Goal: Task Accomplishment & Management: Use online tool/utility

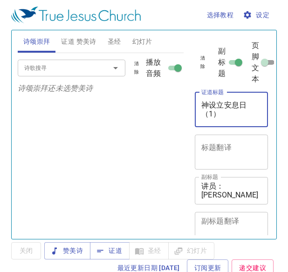
drag, startPoint x: 226, startPoint y: 117, endPoint x: 200, endPoint y: 107, distance: 28.4
click at [200, 107] on div "神设立安息日（1） x 证道标题" at bounding box center [231, 109] width 73 height 35
paste textarea "在主里有盼望"
type textarea "在主里有盼望"
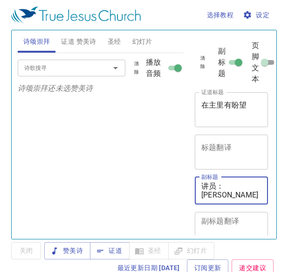
drag, startPoint x: 237, startPoint y: 184, endPoint x: 224, endPoint y: 186, distance: 13.6
click at [224, 186] on textarea "讲员：陈琳 弟兄" at bounding box center [231, 191] width 60 height 18
type textarea "讲员：郑彬彬 弟兄"
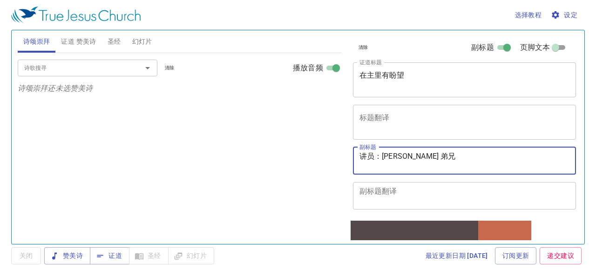
click at [75, 41] on span "证道 赞美诗" at bounding box center [78, 42] width 35 height 12
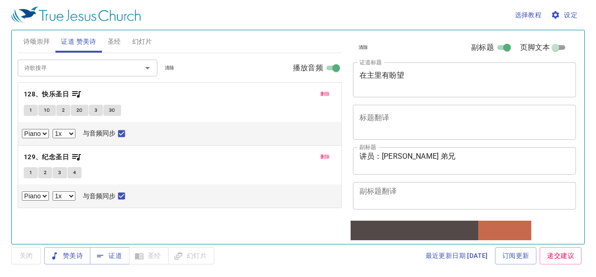
click at [168, 68] on span "清除" at bounding box center [170, 68] width 10 height 8
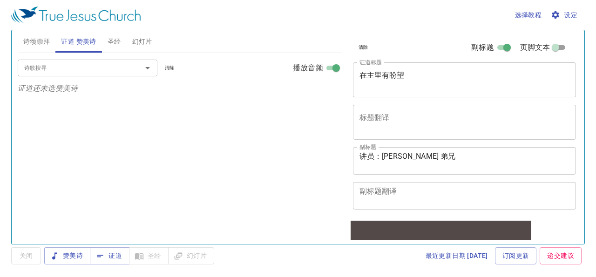
click at [109, 67] on input "诗歌搜寻" at bounding box center [73, 67] width 107 height 11
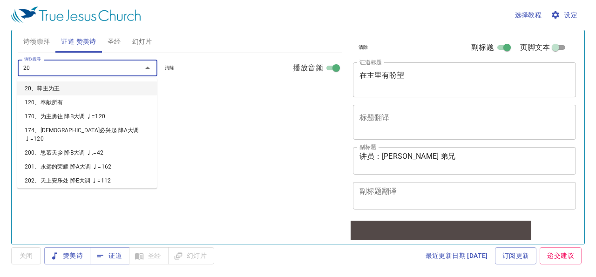
type input "204"
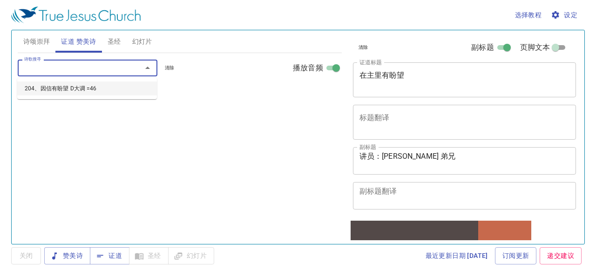
select select "1"
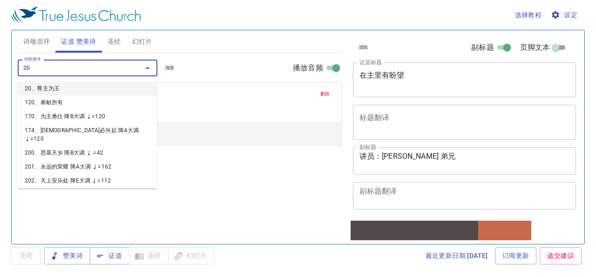
type input "208"
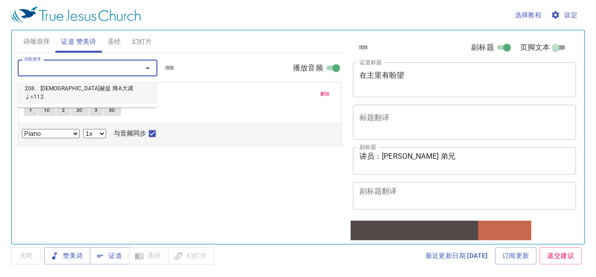
select select "1"
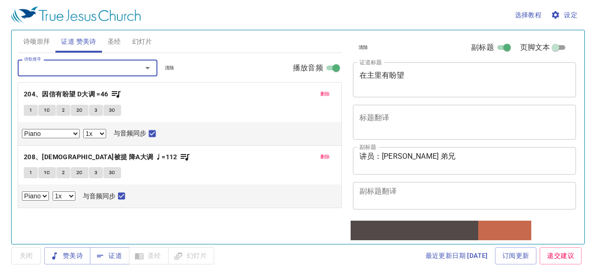
click at [101, 133] on select "0.6x 0.7x 0.8x 0.9x 1x 1.1x 1.2x 1.3x 1.4x 1.5x 1.7x 2x" at bounding box center [94, 133] width 23 height 9
select select "0.8"
click at [83, 130] on select "0.6x 0.7x 0.8x 0.9x 1x 1.1x 1.2x 1.3x 1.4x 1.5x 1.7x 2x" at bounding box center [94, 133] width 23 height 9
click at [75, 198] on select "0.6x 0.7x 0.8x 0.9x 1x 1.1x 1.2x 1.3x 1.4x 1.5x 1.7x 2x" at bounding box center [64, 195] width 23 height 9
select select "0.8"
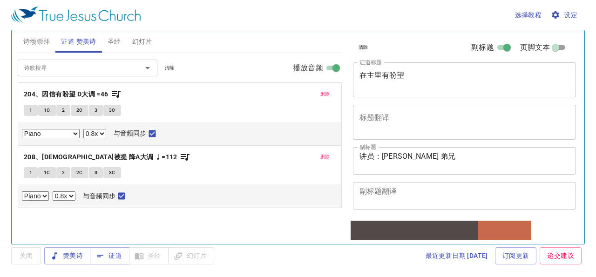
click at [53, 194] on select "0.6x 0.7x 0.8x 0.9x 1x 1.1x 1.2x 1.3x 1.4x 1.5x 1.7x 2x" at bounding box center [64, 195] width 23 height 9
click at [219, 105] on div "1 1C 2 2C 3 3C" at bounding box center [180, 112] width 312 height 14
click at [292, 269] on div "选择教程 设定 诗颂崇拜 证道 赞美诗 圣经 幻灯片 诗歌搜寻 诗歌搜寻 清除 播放音频 诗颂崇拜还未选赞美诗 诗歌搜寻 诗歌搜寻 清除 播放音频 删除 20…" at bounding box center [298, 138] width 596 height 277
click at [73, 92] on b "204、因信有盼望 D大调 =46" at bounding box center [66, 94] width 85 height 12
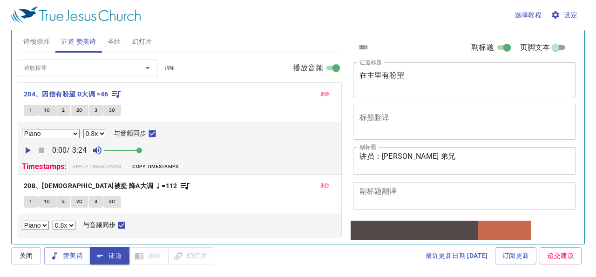
drag, startPoint x: 115, startPoint y: 151, endPoint x: 145, endPoint y: 153, distance: 30.8
click at [142, 153] on span at bounding box center [139, 151] width 6 height 6
click at [30, 152] on icon "button" at bounding box center [27, 150] width 11 height 11
click at [102, 134] on select "0.6x 0.7x 0.8x 0.9x 1x 1.1x 1.2x 1.3x 1.4x 1.5x 1.7x 2x" at bounding box center [94, 133] width 23 height 9
select select "0.9"
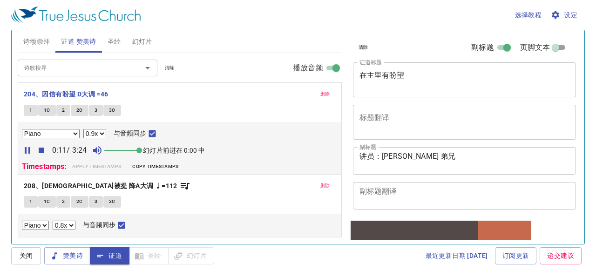
click at [83, 130] on select "0.6x 0.7x 0.8x 0.9x 1x 1.1x 1.2x 1.3x 1.4x 1.5x 1.7x 2x" at bounding box center [94, 133] width 23 height 9
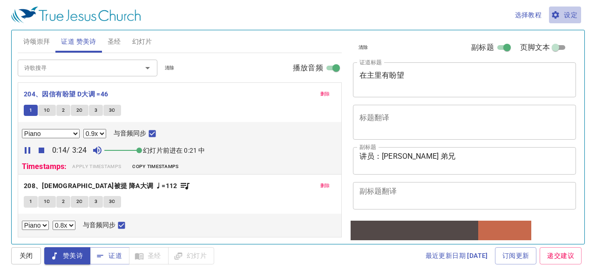
click at [292, 14] on span "设定" at bounding box center [565, 15] width 25 height 12
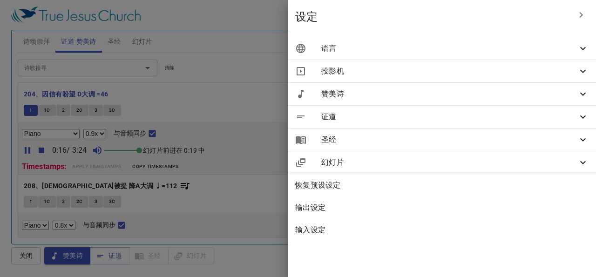
click at [292, 49] on span "语言" at bounding box center [449, 48] width 256 height 11
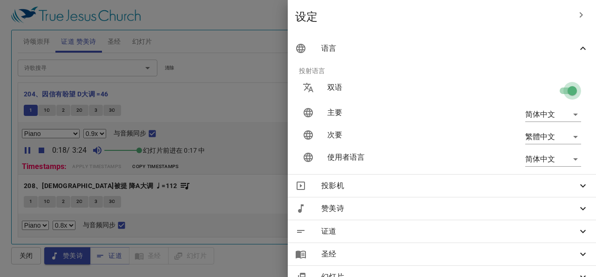
click at [292, 91] on input "checkbox" at bounding box center [572, 93] width 53 height 18
checkbox input "false"
click at [272, 18] on div at bounding box center [298, 138] width 596 height 277
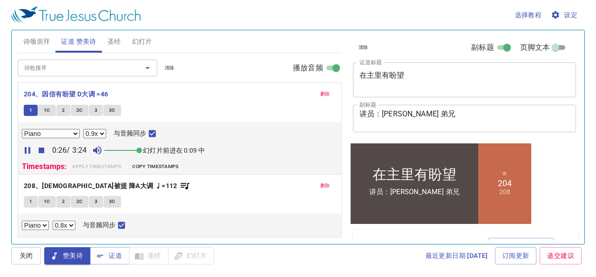
click at [102, 133] on select "0.6x 0.7x 0.8x 0.9x 1x 1.1x 1.2x 1.3x 1.4x 1.5x 1.7x 2x" at bounding box center [94, 133] width 23 height 9
select select "1"
click at [83, 130] on select "0.6x 0.7x 0.8x 0.9x 1x 1.1x 1.2x 1.3x 1.4x 1.5x 1.7x 2x" at bounding box center [94, 133] width 23 height 9
click at [223, 111] on div "1 1C 2 2C 3 3C" at bounding box center [180, 112] width 312 height 14
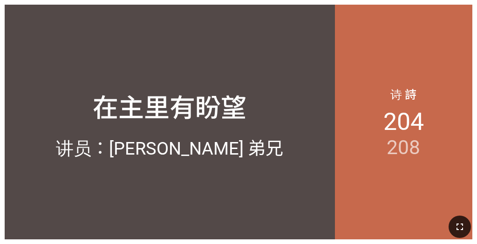
click at [248, 198] on button "button" at bounding box center [459, 227] width 22 height 22
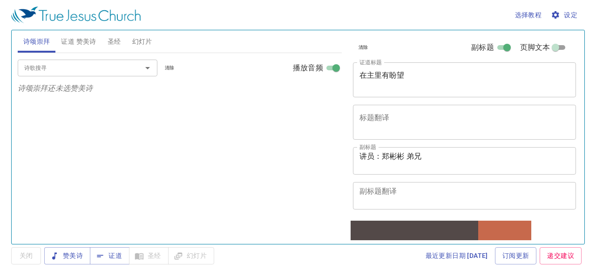
click at [81, 41] on span "证道 赞美诗" at bounding box center [78, 42] width 35 height 12
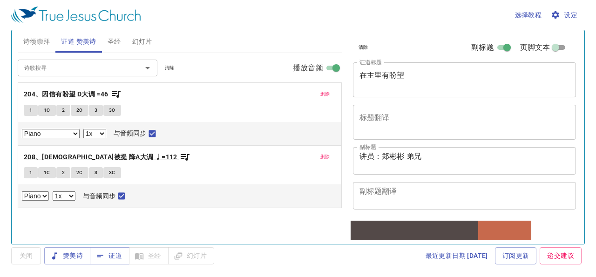
click at [95, 159] on b "208、[DEMOGRAPHIC_DATA]被提 降A大调 ♩=112" at bounding box center [101, 157] width 154 height 12
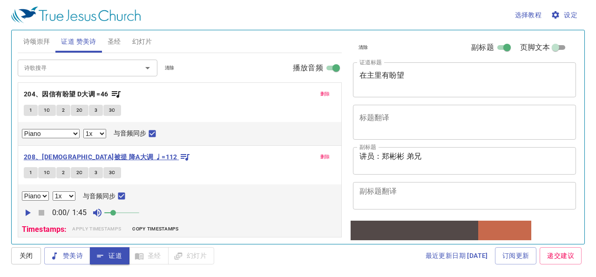
click at [71, 156] on b "208、[DEMOGRAPHIC_DATA]被提 降A大调 ♩=112" at bounding box center [101, 157] width 154 height 12
click at [27, 214] on icon "button" at bounding box center [28, 213] width 5 height 7
drag, startPoint x: 114, startPoint y: 214, endPoint x: 148, endPoint y: 214, distance: 34.5
click at [142, 214] on span at bounding box center [139, 213] width 6 height 6
click at [72, 198] on select "0.6x 0.7x 0.8x 0.9x 1x 1.1x 1.2x 1.3x 1.4x 1.5x 1.7x 2x" at bounding box center [64, 195] width 23 height 9
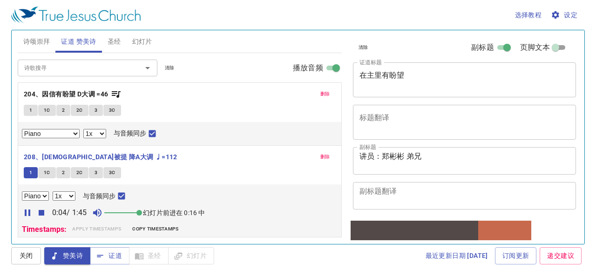
select select "0.9"
click at [53, 194] on select "0.6x 0.7x 0.8x 0.9x 1x 1.1x 1.2x 1.3x 1.4x 1.5x 1.7x 2x" at bounding box center [64, 195] width 23 height 9
click at [571, 14] on span "设定" at bounding box center [565, 15] width 25 height 12
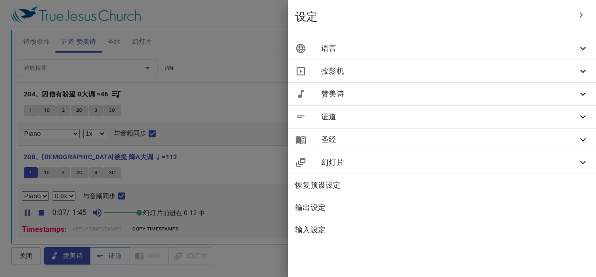
click at [400, 47] on span "语言" at bounding box center [449, 48] width 256 height 11
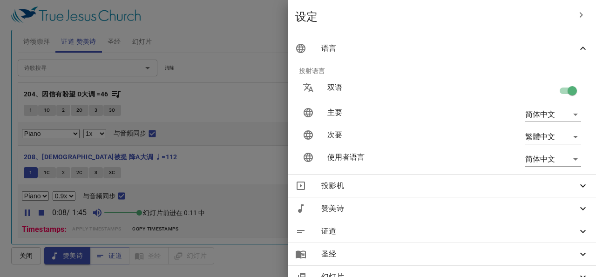
click at [561, 94] on input "checkbox" at bounding box center [572, 93] width 53 height 18
checkbox input "false"
click at [291, 32] on div at bounding box center [298, 138] width 596 height 277
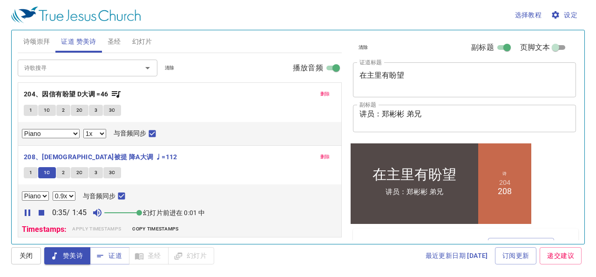
click at [73, 197] on select "0.6x 0.7x 0.8x 0.9x 1x 1.1x 1.2x 1.3x 1.4x 1.5x 1.7x 2x" at bounding box center [64, 195] width 23 height 9
select select "0.8"
click at [53, 194] on select "0.6x 0.7x 0.8x 0.9x 1x 1.1x 1.2x 1.3x 1.4x 1.5x 1.7x 2x" at bounding box center [64, 195] width 23 height 9
click at [55, 94] on b "204、因信有盼望 D大调 =46" at bounding box center [66, 94] width 85 height 12
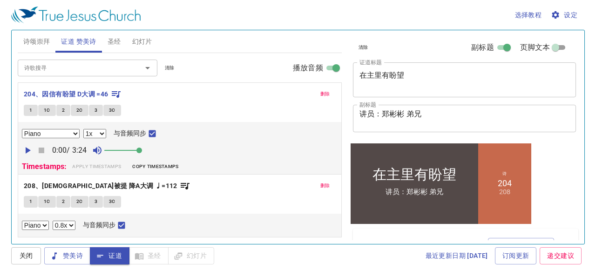
click at [27, 156] on icon "button" at bounding box center [27, 150] width 11 height 11
click at [103, 136] on select "0.6x 0.7x 0.8x 0.9x 1x 1.1x 1.2x 1.3x 1.4x 1.5x 1.7x 2x" at bounding box center [94, 133] width 23 height 9
click at [162, 110] on div "1 1C 2 2C 3 3C" at bounding box center [180, 112] width 312 height 14
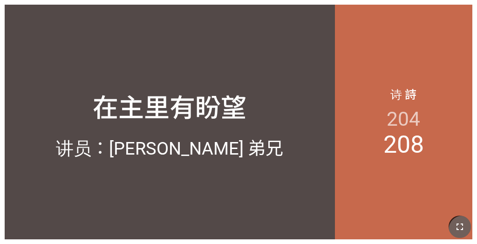
click at [248, 198] on icon "button" at bounding box center [459, 226] width 11 height 11
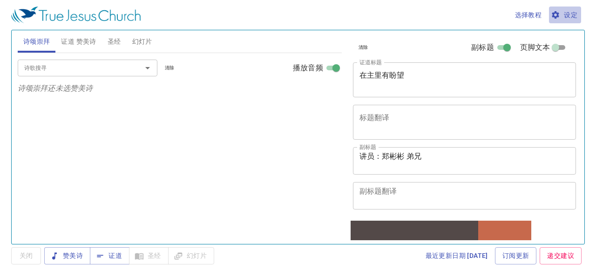
click at [565, 13] on span "设定" at bounding box center [565, 15] width 25 height 12
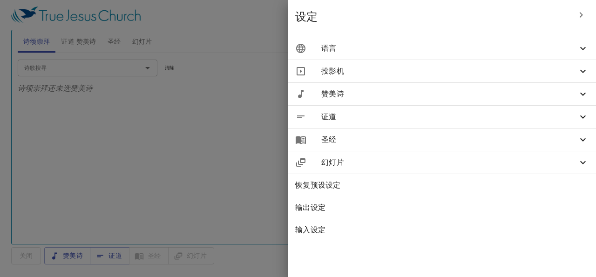
click at [578, 49] on icon at bounding box center [582, 48] width 11 height 11
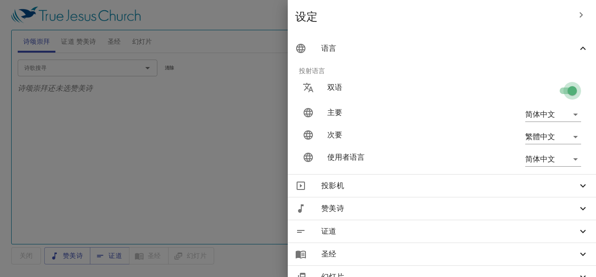
click at [564, 89] on input "checkbox" at bounding box center [572, 93] width 53 height 18
checkbox input "false"
drag, startPoint x: 213, startPoint y: 93, endPoint x: 172, endPoint y: 80, distance: 43.0
click at [212, 94] on div at bounding box center [298, 138] width 596 height 277
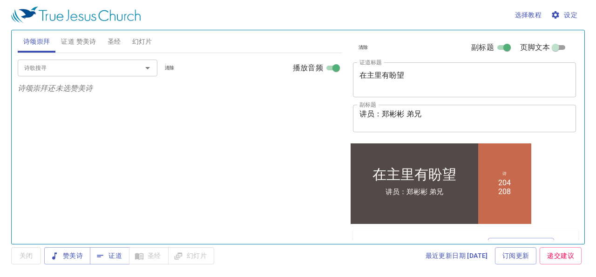
click at [78, 41] on span "证道 赞美诗" at bounding box center [78, 42] width 35 height 12
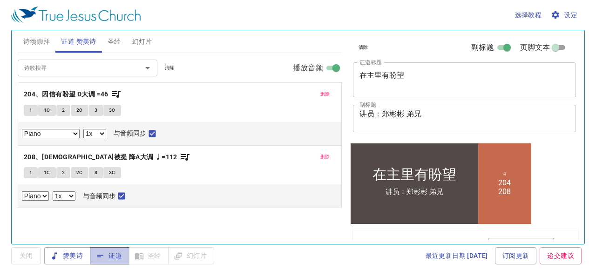
click at [114, 256] on span "证道" at bounding box center [109, 256] width 25 height 12
click at [35, 39] on span "诗颂崇拜" at bounding box center [36, 42] width 27 height 12
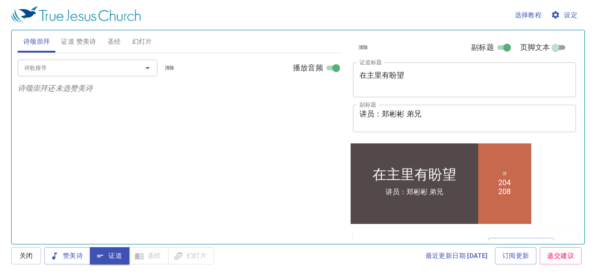
click at [138, 69] on div at bounding box center [141, 67] width 24 height 13
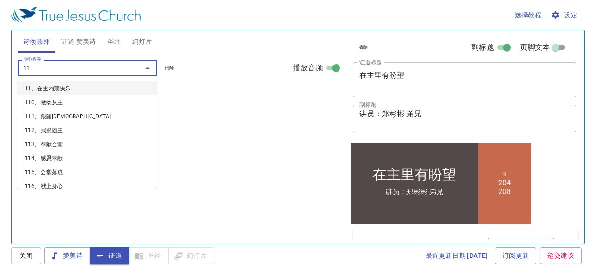
type input "110"
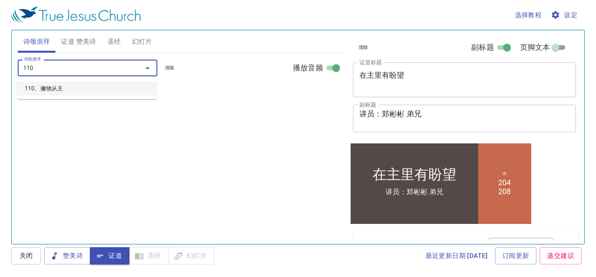
click at [40, 89] on li "110、撇物从主" at bounding box center [87, 88] width 140 height 14
select select "1"
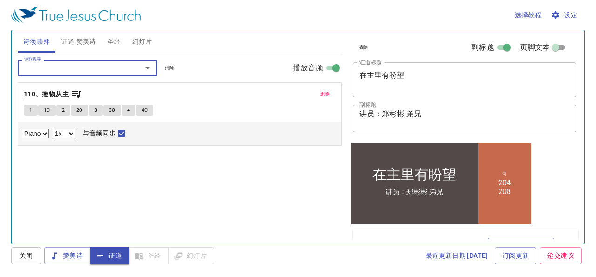
click at [39, 93] on b "110、撇物从主" at bounding box center [46, 94] width 45 height 12
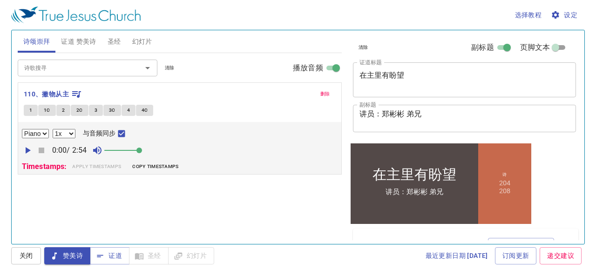
drag, startPoint x: 115, startPoint y: 150, endPoint x: 143, endPoint y: 156, distance: 28.7
click at [142, 153] on span at bounding box center [139, 151] width 6 height 6
click at [24, 153] on icon "button" at bounding box center [27, 150] width 11 height 11
click at [41, 70] on input "诗歌搜寻" at bounding box center [73, 67] width 107 height 11
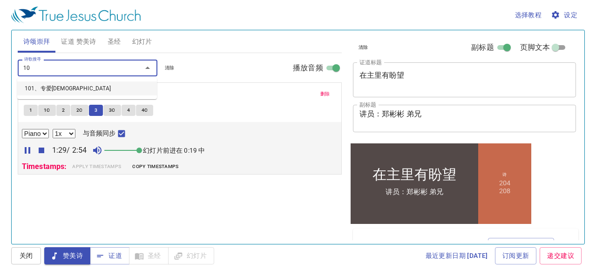
type input "101"
click at [41, 88] on li "101、专爱耶稣" at bounding box center [87, 88] width 140 height 14
select select "1"
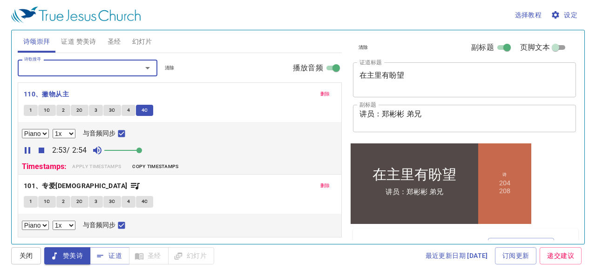
click at [41, 187] on b "101、专爱耶稣" at bounding box center [76, 186] width 104 height 12
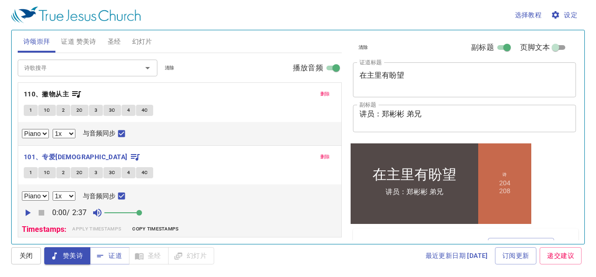
click at [26, 213] on icon "button" at bounding box center [28, 213] width 5 height 7
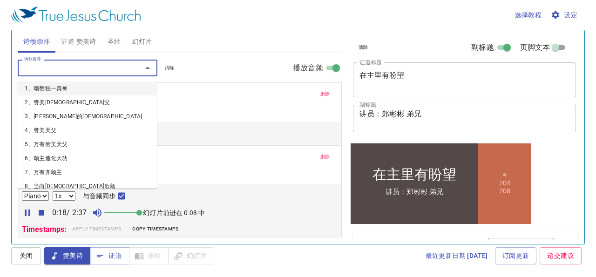
click at [96, 69] on input "诗歌搜寻" at bounding box center [73, 67] width 107 height 11
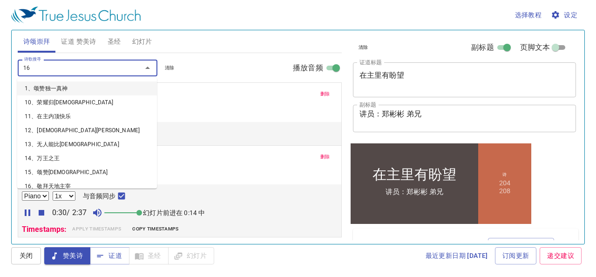
type input "168"
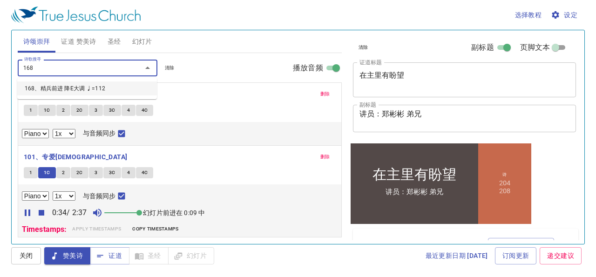
click at [0, 0] on li "168、精兵前进 降E大调 ♩=112" at bounding box center [0, 0] width 0 height 0
select select "1"
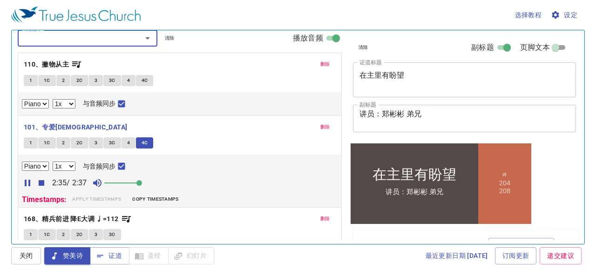
scroll to position [63, 0]
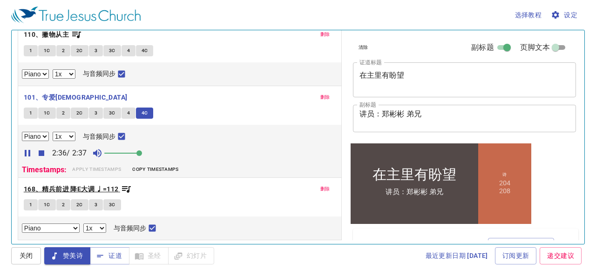
click at [58, 183] on b "168、精兵前进 降E大调 ♩=112" at bounding box center [71, 189] width 95 height 12
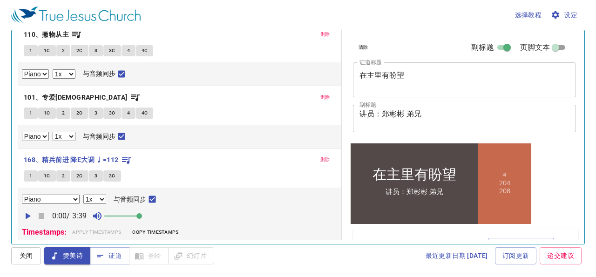
click at [26, 215] on icon "button" at bounding box center [28, 216] width 5 height 7
click at [20, 209] on button "button" at bounding box center [27, 216] width 14 height 14
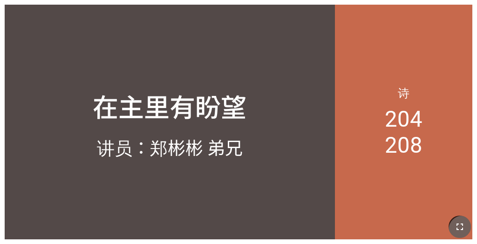
click at [248, 198] on icon "button" at bounding box center [459, 226] width 11 height 11
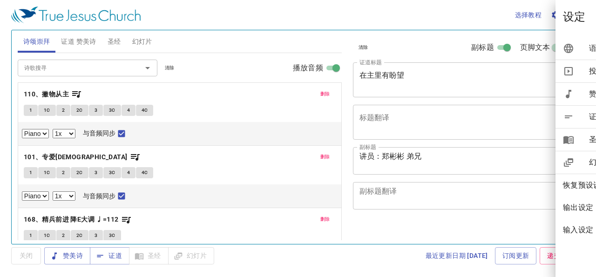
select select "1"
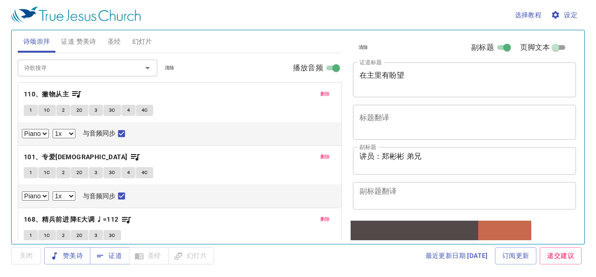
click at [574, 13] on span "设定" at bounding box center [565, 15] width 25 height 12
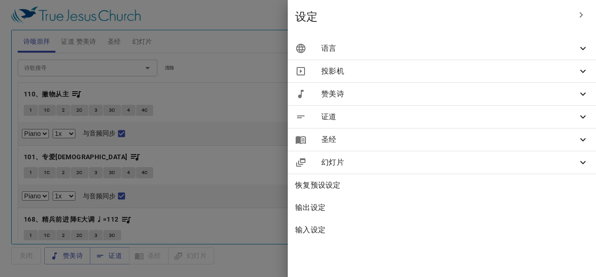
click at [560, 50] on span "语言" at bounding box center [449, 48] width 256 height 11
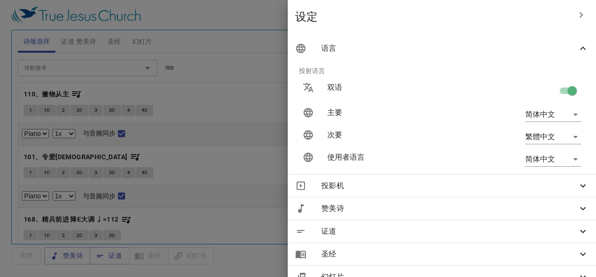
click at [558, 93] on input "checkbox" at bounding box center [572, 93] width 53 height 18
checkbox input "false"
click at [286, 23] on div at bounding box center [298, 138] width 596 height 277
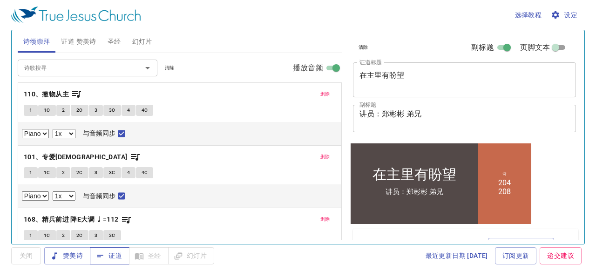
click at [106, 260] on span "证道" at bounding box center [109, 256] width 25 height 12
click at [75, 39] on span "证道 赞美诗" at bounding box center [78, 42] width 35 height 12
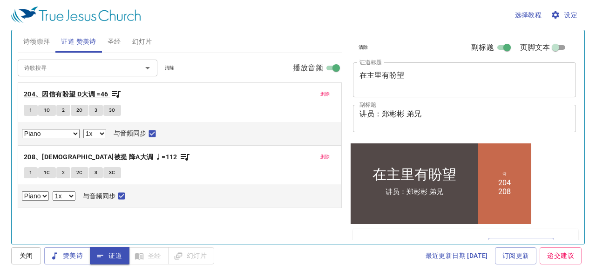
click at [72, 93] on b "204、因信有盼望 D大调 =46" at bounding box center [66, 94] width 85 height 12
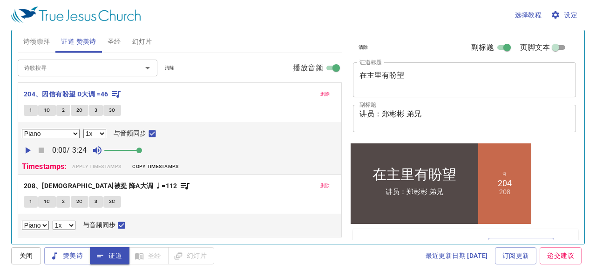
drag, startPoint x: 141, startPoint y: 154, endPoint x: 146, endPoint y: 156, distance: 5.3
click at [142, 153] on span at bounding box center [139, 151] width 6 height 6
click at [103, 134] on select "0.6x 0.7x 0.8x 0.9x 1x 1.1x 1.2x 1.3x 1.4x 1.5x 1.7x 2x" at bounding box center [94, 133] width 23 height 9
click at [28, 152] on icon "button" at bounding box center [28, 150] width 5 height 7
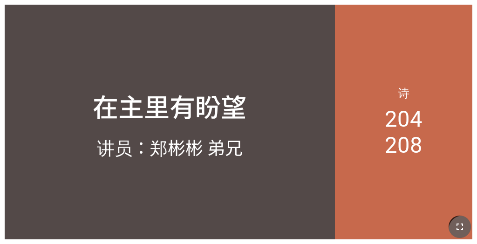
click at [248, 198] on icon "button" at bounding box center [459, 226] width 11 height 11
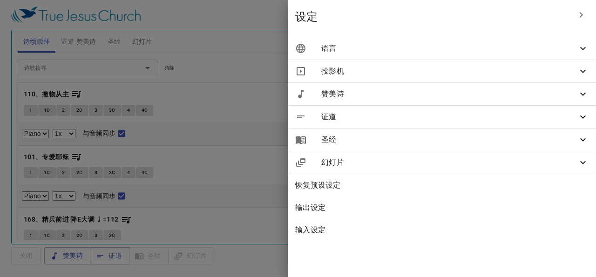
select select "1"
click at [427, 47] on span "语言" at bounding box center [449, 48] width 256 height 11
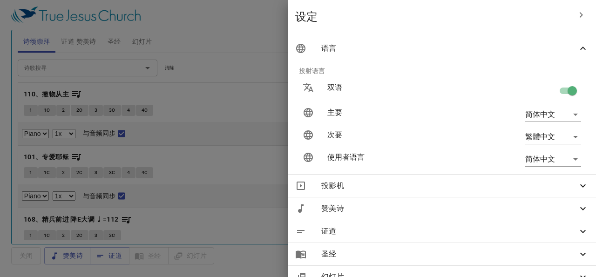
click at [562, 93] on input "checkbox" at bounding box center [572, 93] width 53 height 18
checkbox input "false"
click at [258, 42] on div at bounding box center [298, 138] width 596 height 277
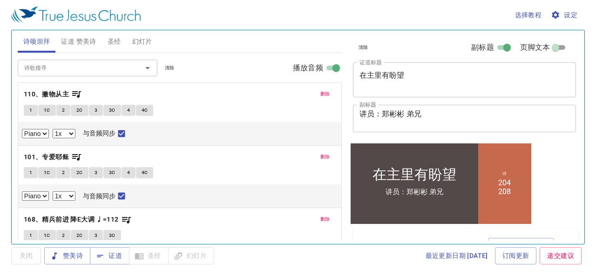
click at [84, 40] on span "证道 赞美诗" at bounding box center [78, 42] width 35 height 12
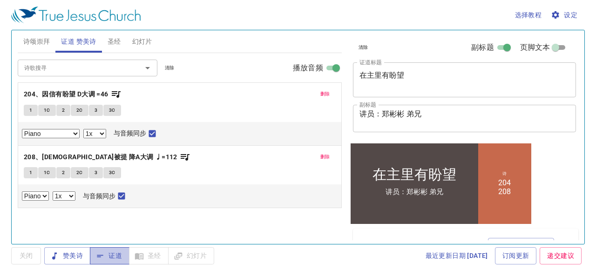
click at [102, 257] on icon "button" at bounding box center [99, 255] width 9 height 9
click at [229, 88] on p "204、因信有盼望 D大调 =46" at bounding box center [180, 94] width 312 height 12
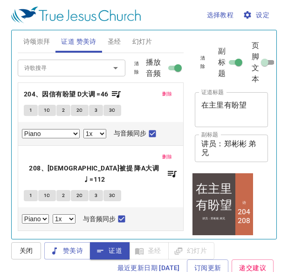
click at [111, 41] on span "圣经" at bounding box center [115, 42] width 14 height 12
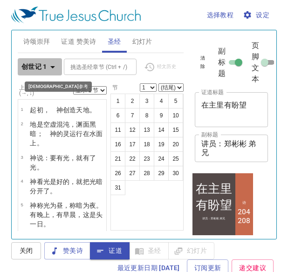
click at [51, 66] on icon "button" at bounding box center [52, 66] width 11 height 11
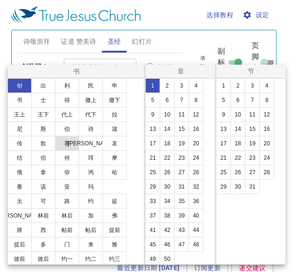
click at [65, 146] on button "赛" at bounding box center [67, 143] width 24 height 15
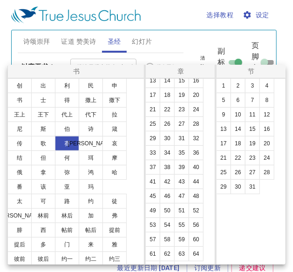
scroll to position [59, 0]
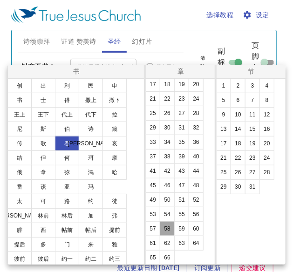
click at [166, 226] on button "58" at bounding box center [167, 228] width 15 height 15
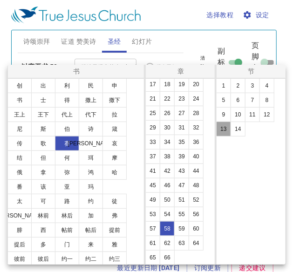
click at [222, 129] on button "13" at bounding box center [223, 129] width 15 height 15
select select "13"
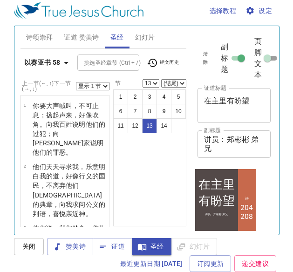
scroll to position [657, 0]
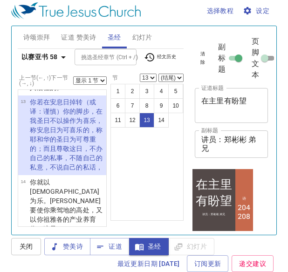
click at [99, 79] on select "显示 1 节 显示 2 节 显示 3 节 显示 4 节 显示 5 节" at bounding box center [90, 80] width 34 height 8
click at [73, 76] on select "显示 1 节 显示 2 节 显示 3 节 显示 4 节 显示 5 节" at bounding box center [90, 80] width 34 height 8
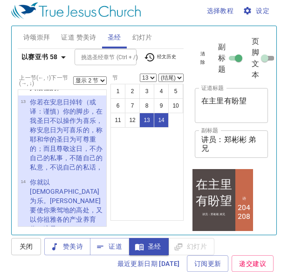
click at [89, 35] on span "证道 赞美诗" at bounding box center [78, 38] width 35 height 12
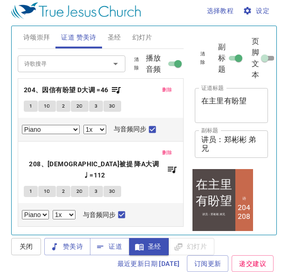
click at [115, 34] on span "圣经" at bounding box center [115, 38] width 14 height 12
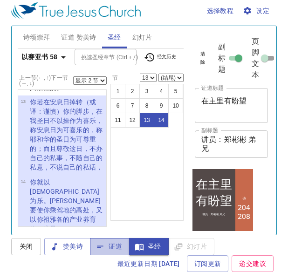
click at [0, 0] on span "证道" at bounding box center [0, 0] width 0 height 0
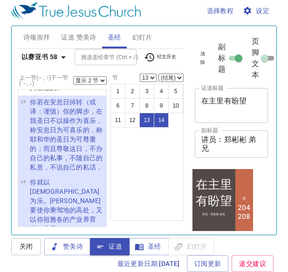
click at [41, 57] on b "以赛亚书 58" at bounding box center [39, 57] width 36 height 12
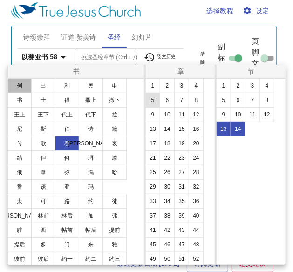
drag, startPoint x: 18, startPoint y: 89, endPoint x: 146, endPoint y: 93, distance: 127.6
click at [18, 89] on button "创" at bounding box center [19, 85] width 24 height 15
select select "1"
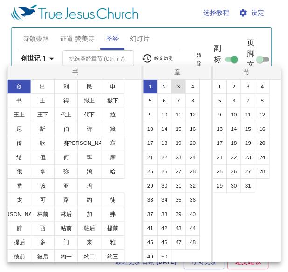
scroll to position [0, 0]
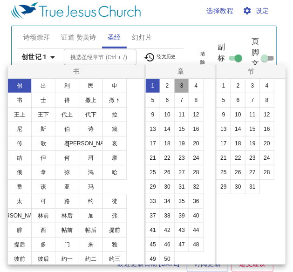
click at [182, 89] on button "3" at bounding box center [181, 85] width 15 height 15
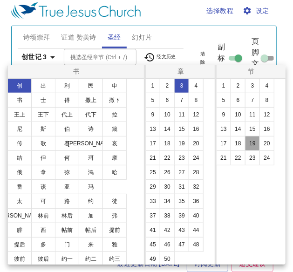
click at [250, 142] on button "19" at bounding box center [252, 143] width 15 height 15
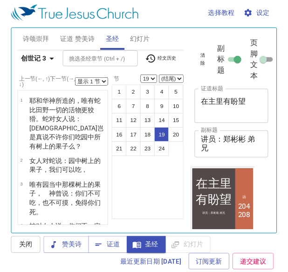
scroll to position [763, 0]
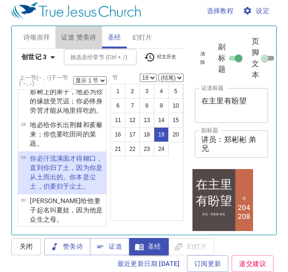
click at [76, 35] on span "证道 赞美诗" at bounding box center [78, 38] width 35 height 12
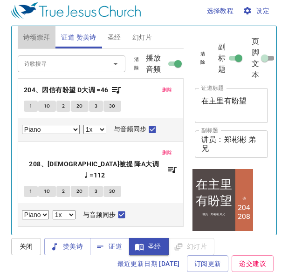
click at [36, 39] on span "诗颂崇拜" at bounding box center [36, 38] width 27 height 12
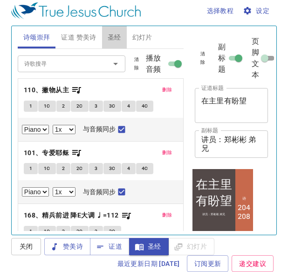
click at [112, 37] on span "圣经" at bounding box center [115, 38] width 14 height 12
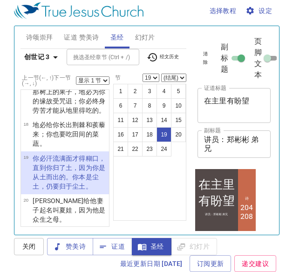
scroll to position [707, 0]
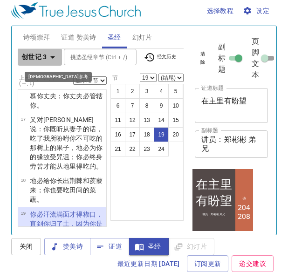
click at [33, 61] on b "创世记 3" at bounding box center [34, 57] width 26 height 12
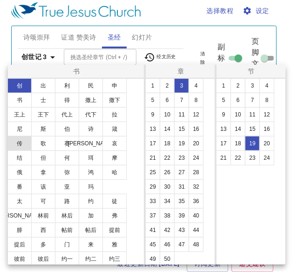
click at [17, 144] on button "传" at bounding box center [19, 143] width 24 height 15
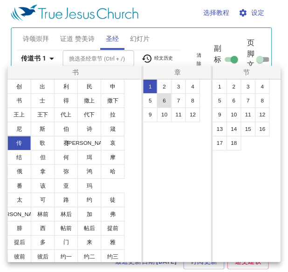
scroll to position [0, 0]
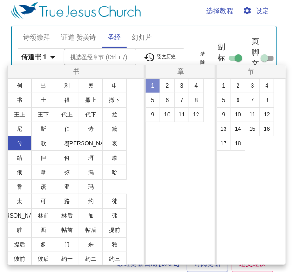
click at [156, 86] on button "1" at bounding box center [152, 85] width 15 height 15
click at [223, 127] on button "13" at bounding box center [223, 129] width 15 height 15
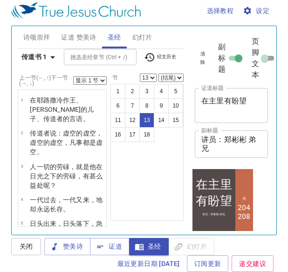
scroll to position [345, 0]
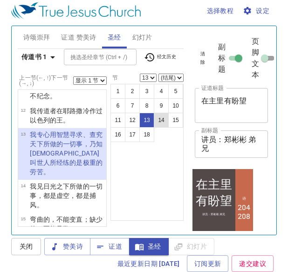
click at [162, 120] on button "14" at bounding box center [161, 120] width 15 height 15
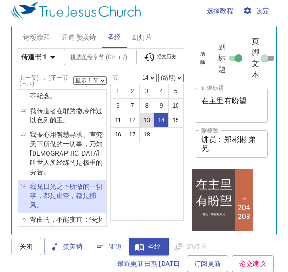
click at [148, 122] on button "13" at bounding box center [146, 120] width 15 height 15
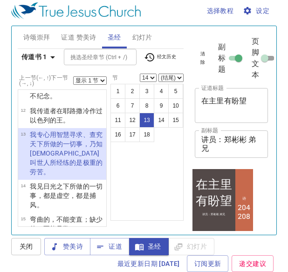
select select "13"
click at [100, 80] on select "显示 1 节 显示 2 节 显示 3 节 显示 4 节 显示 5 节" at bounding box center [90, 80] width 34 height 8
select select "2"
click at [73, 76] on select "显示 1 节 显示 2 节 显示 3 节 显示 4 节 显示 5 节" at bounding box center [90, 80] width 34 height 8
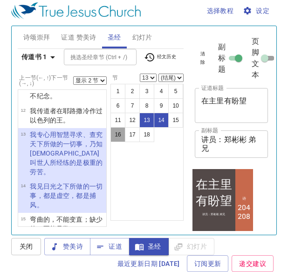
click at [123, 134] on button "16" at bounding box center [117, 134] width 15 height 15
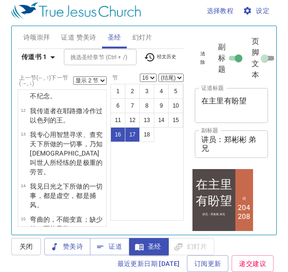
scroll to position [449, 0]
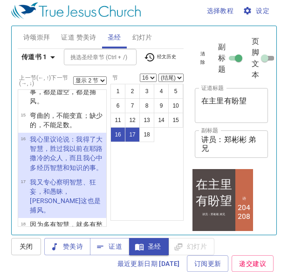
click at [103, 79] on select "显示 1 节 显示 2 节 显示 3 节 显示 4 节 显示 5 节" at bounding box center [90, 80] width 34 height 8
click at [128, 158] on div "1 2 3 4 5 6 7 8 9 10 11 12 13 14 15 16 17 18" at bounding box center [146, 152] width 73 height 137
click at [151, 119] on button "13" at bounding box center [146, 120] width 15 height 15
select select "13"
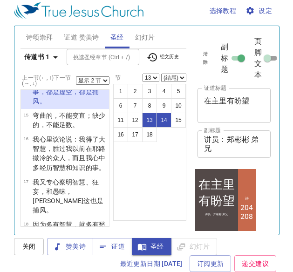
scroll to position [345, 0]
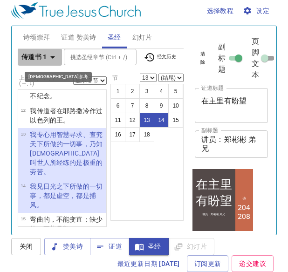
click at [42, 54] on b "传道书 1" at bounding box center [34, 57] width 26 height 12
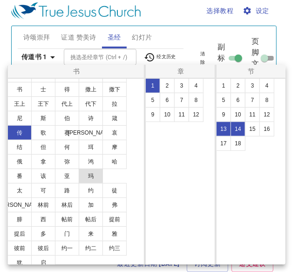
scroll to position [16, 0]
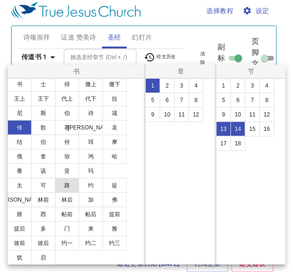
click at [69, 185] on button "路" at bounding box center [67, 185] width 24 height 15
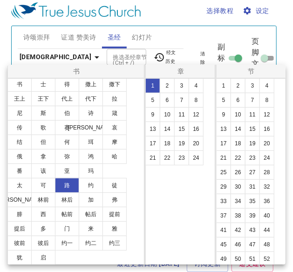
select select "1"
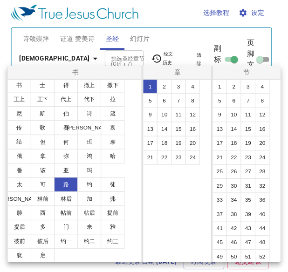
scroll to position [0, 0]
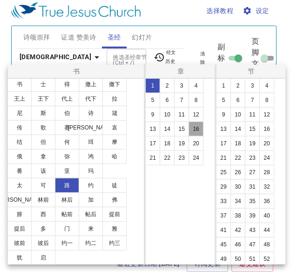
click at [197, 131] on button "16" at bounding box center [196, 129] width 15 height 15
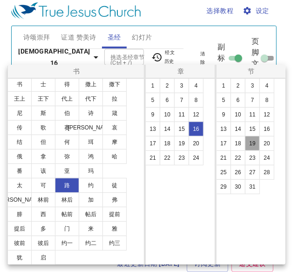
click at [253, 145] on button "19" at bounding box center [252, 143] width 15 height 15
select select "19"
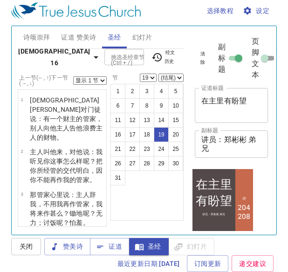
scroll to position [697, 0]
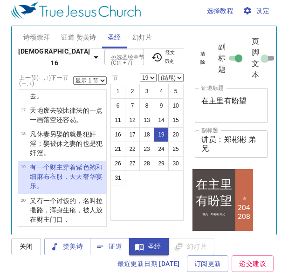
click at [98, 81] on select "显示 1 节 显示 2 节 显示 3 节 显示 4 节 显示 5 节" at bounding box center [90, 80] width 34 height 8
select select "5"
click at [73, 76] on select "显示 1 节 显示 2 节 显示 3 节 显示 4 节 显示 5 节" at bounding box center [90, 80] width 34 height 8
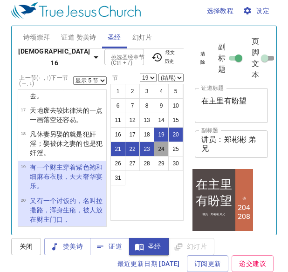
click at [164, 149] on button "24" at bounding box center [161, 149] width 15 height 15
select select "24"
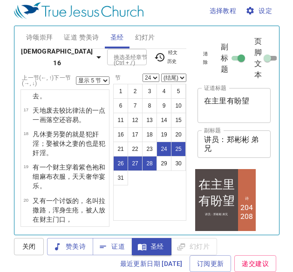
scroll to position [896, 0]
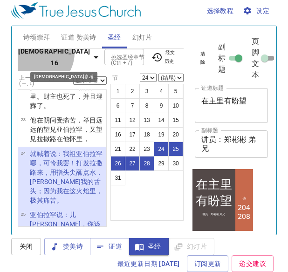
click at [34, 58] on b "路加福音 16" at bounding box center [54, 57] width 72 height 23
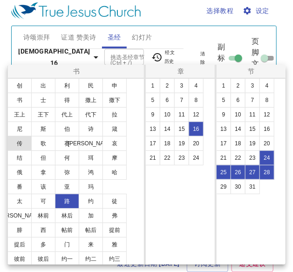
click at [19, 145] on button "传" at bounding box center [19, 143] width 24 height 15
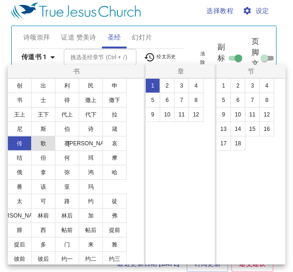
select select "1"
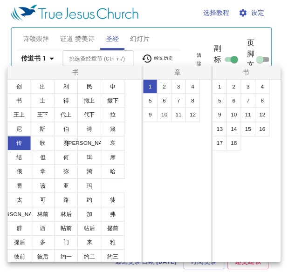
scroll to position [0, 0]
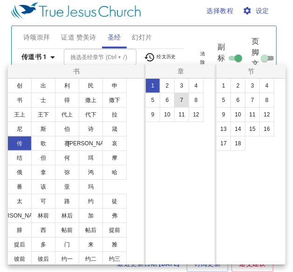
click at [183, 99] on button "7" at bounding box center [181, 100] width 15 height 15
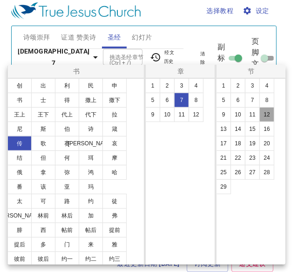
click at [266, 115] on button "12" at bounding box center [266, 114] width 15 height 15
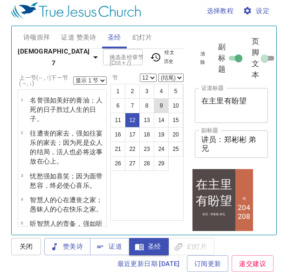
scroll to position [335, 0]
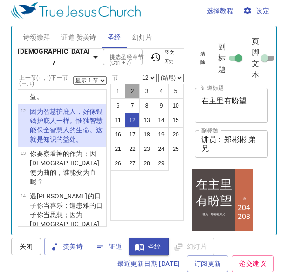
click at [134, 89] on button "2" at bounding box center [132, 91] width 15 height 15
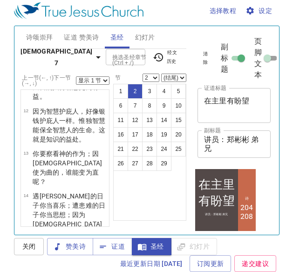
scroll to position [0, 0]
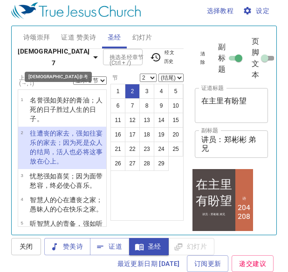
click at [44, 51] on b "传道书 7" at bounding box center [54, 57] width 72 height 23
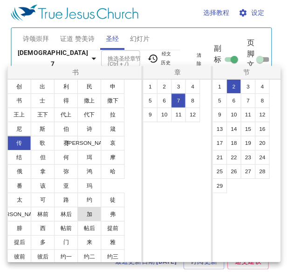
scroll to position [16, 0]
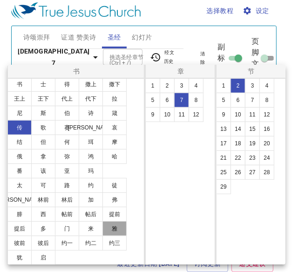
click at [114, 229] on button "雅" at bounding box center [114, 228] width 24 height 15
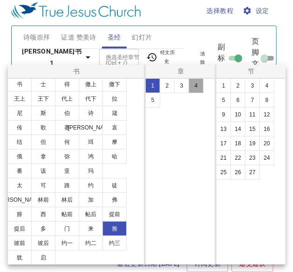
click at [194, 86] on button "4" at bounding box center [196, 85] width 15 height 15
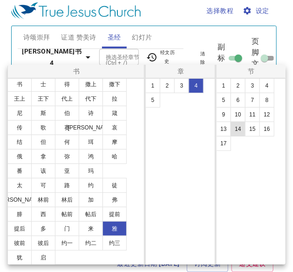
click at [237, 129] on button "14" at bounding box center [237, 129] width 15 height 15
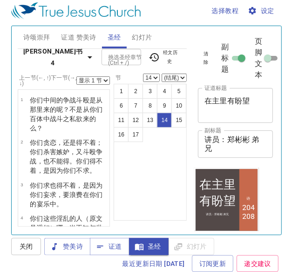
scroll to position [522, 0]
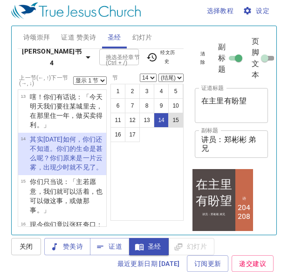
click at [170, 117] on button "15" at bounding box center [175, 120] width 15 height 15
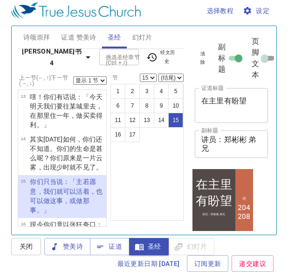
click at [102, 80] on select "显示 1 节 显示 2 节 显示 3 节 显示 4 节 显示 5 节" at bounding box center [90, 80] width 34 height 8
click at [162, 120] on button "14" at bounding box center [161, 120] width 15 height 15
select select "14"
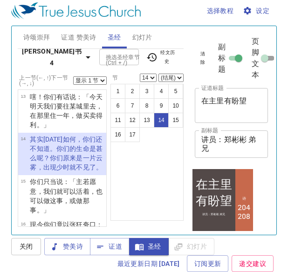
click at [102, 79] on select "显示 1 节 显示 2 节 显示 3 节 显示 4 节 显示 5 节" at bounding box center [90, 80] width 34 height 8
click at [73, 76] on select "显示 1 节 显示 2 节 显示 3 节 显示 4 节 显示 5 节" at bounding box center [90, 80] width 34 height 8
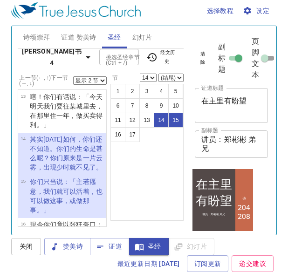
click at [162, 166] on div "1 2 3 4 5 6 7 8 9 10 11 12 13 14 15 16 17" at bounding box center [146, 152] width 73 height 137
click at [34, 56] on b "雅各书 4" at bounding box center [51, 57] width 61 height 23
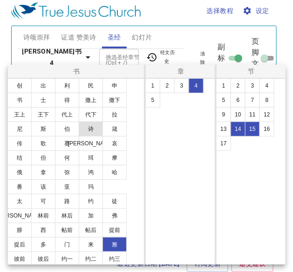
click at [89, 129] on button "诗" at bounding box center [91, 129] width 24 height 15
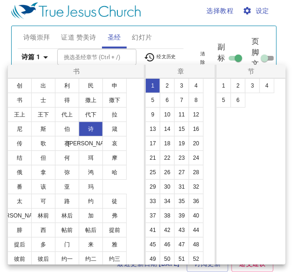
select select "1"
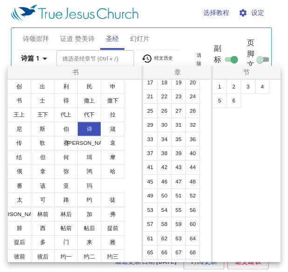
scroll to position [155, 0]
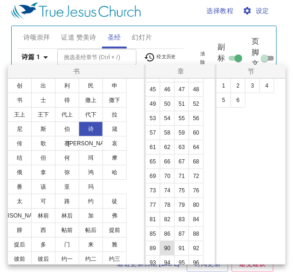
drag, startPoint x: 160, startPoint y: 248, endPoint x: 166, endPoint y: 248, distance: 6.1
click at [161, 248] on button "90" at bounding box center [167, 248] width 15 height 15
click at [166, 248] on button "90" at bounding box center [167, 248] width 15 height 15
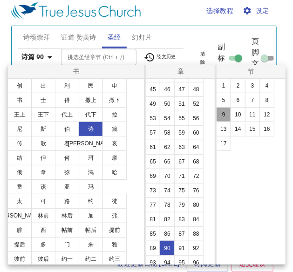
click at [223, 115] on button "9" at bounding box center [223, 114] width 15 height 15
select select "9"
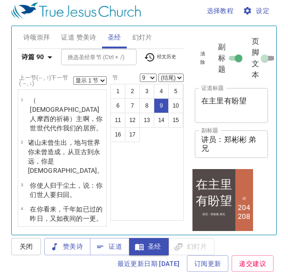
scroll to position [198, 0]
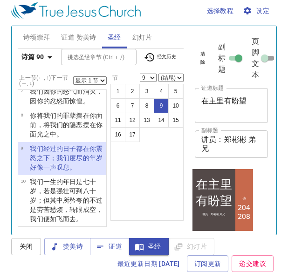
click at [102, 80] on select "显示 1 节 显示 2 节 显示 3 节 显示 4 节 显示 5 节" at bounding box center [90, 80] width 34 height 8
select select "2"
click at [73, 76] on select "显示 1 节 显示 2 节 显示 3 节 显示 4 节 显示 5 节" at bounding box center [90, 80] width 34 height 8
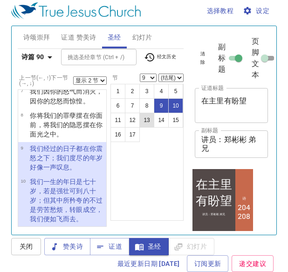
drag, startPoint x: 134, startPoint y: 118, endPoint x: 144, endPoint y: 123, distance: 11.7
click at [134, 118] on button "12" at bounding box center [132, 120] width 15 height 15
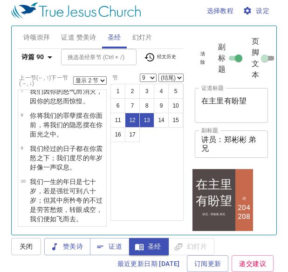
select select "12"
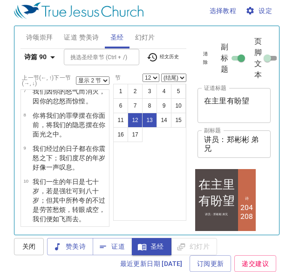
scroll to position [317, 0]
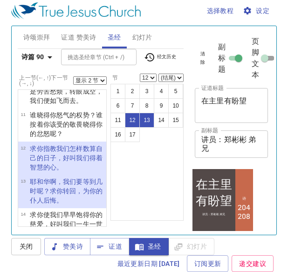
click at [101, 81] on select "显示 1 节 显示 2 节 显示 3 节 显示 4 节 显示 5 节" at bounding box center [90, 80] width 34 height 8
select select "1"
click at [73, 76] on select "显示 1 节 显示 2 节 显示 3 节 显示 4 节 显示 5 节" at bounding box center [90, 80] width 34 height 8
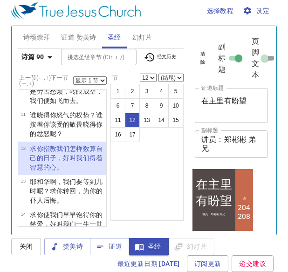
click at [163, 176] on div "1 2 3 4 5 6 7 8 9 10 11 12 13 14 15 16 17" at bounding box center [146, 152] width 73 height 137
click at [47, 55] on icon "button" at bounding box center [49, 57] width 11 height 11
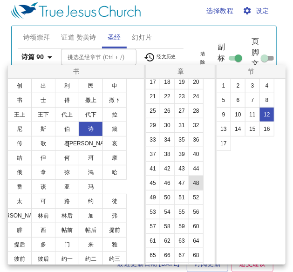
scroll to position [62, 0]
click at [196, 225] on button "60" at bounding box center [196, 225] width 15 height 15
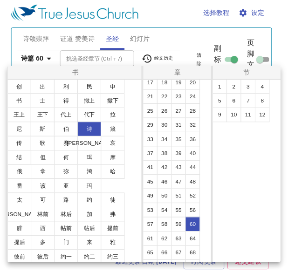
scroll to position [0, 0]
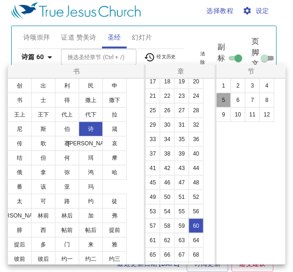
click at [222, 102] on button "5" at bounding box center [223, 100] width 15 height 15
select select "5"
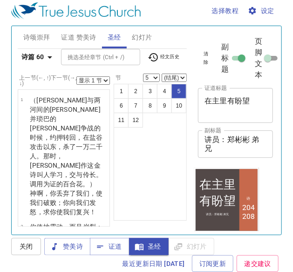
scroll to position [159, 0]
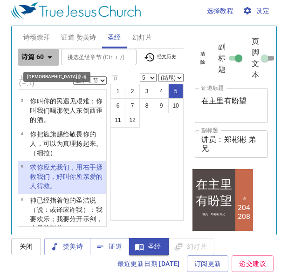
click at [50, 55] on icon "button" at bounding box center [49, 57] width 11 height 11
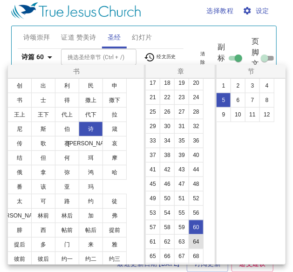
scroll to position [62, 0]
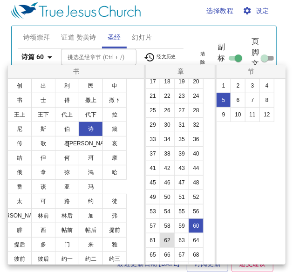
click at [165, 239] on button "62" at bounding box center [167, 240] width 15 height 15
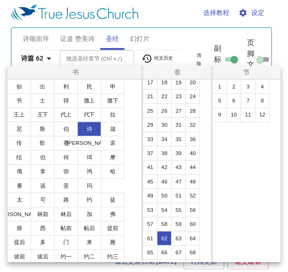
scroll to position [0, 0]
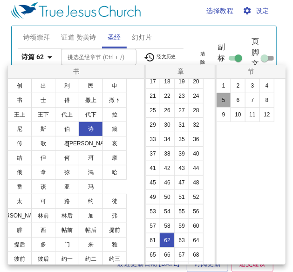
click at [220, 99] on button "5" at bounding box center [223, 100] width 15 height 15
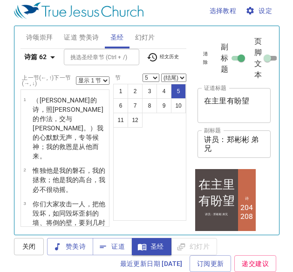
scroll to position [131, 0]
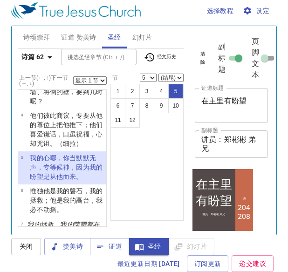
click at [101, 82] on select "显示 1 节 显示 2 节 显示 3 节 显示 4 节 显示 5 节" at bounding box center [90, 80] width 34 height 8
click at [73, 76] on select "显示 1 节 显示 2 节 显示 3 节 显示 4 节 显示 5 节" at bounding box center [90, 80] width 34 height 8
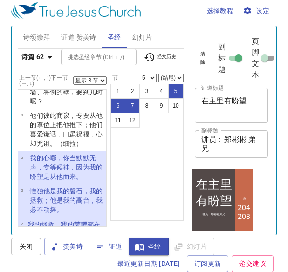
click at [151, 153] on div "1 2 3 4 5 6 7 8 9 10 11 12" at bounding box center [146, 152] width 73 height 137
click at [45, 56] on icon "button" at bounding box center [49, 57] width 11 height 11
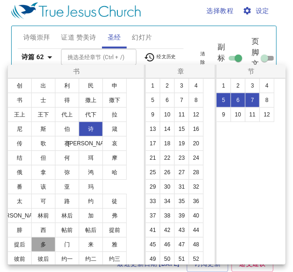
click at [46, 245] on button "多" at bounding box center [43, 244] width 24 height 15
select select "1"
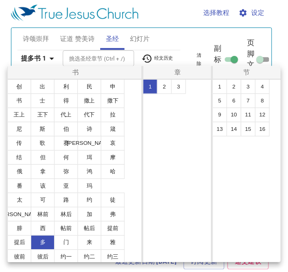
scroll to position [0, 0]
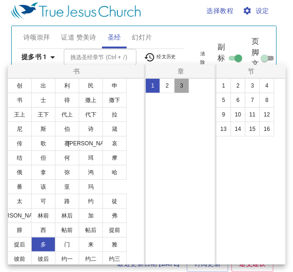
click at [185, 87] on button "3" at bounding box center [181, 85] width 15 height 15
click at [269, 88] on button "4" at bounding box center [266, 85] width 15 height 15
select select "4"
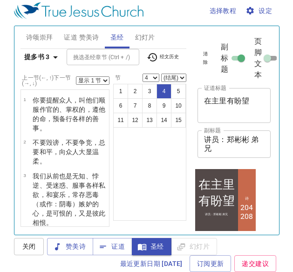
scroll to position [88, 0]
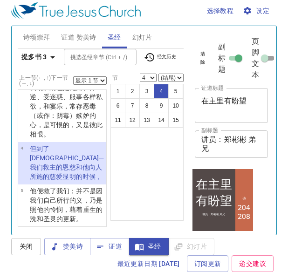
click at [102, 76] on div "上一节 (←, ↑) 下一节 (→, ↓) 显示 1 节 显示 2 节 显示 3 节 显示 4 节 显示 5 节" at bounding box center [62, 81] width 89 height 14
click at [102, 81] on select "显示 1 节 显示 2 节 显示 3 节 显示 4 节 显示 5 节" at bounding box center [90, 80] width 34 height 8
click at [73, 76] on select "显示 1 节 显示 2 节 显示 3 节 显示 4 节 显示 5 节" at bounding box center [90, 80] width 34 height 8
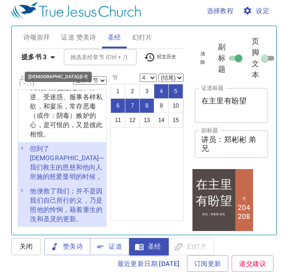
click at [41, 57] on b "提多书 3" at bounding box center [34, 57] width 26 height 12
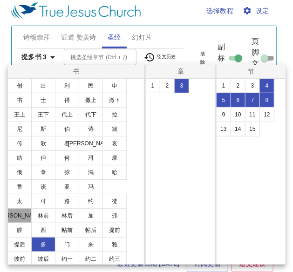
click at [19, 217] on button "罗" at bounding box center [19, 215] width 24 height 15
select select "1"
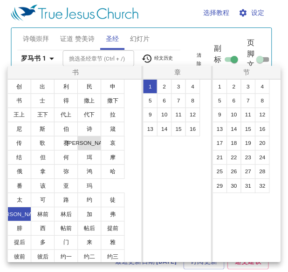
scroll to position [0, 0]
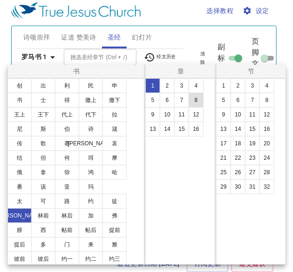
click at [197, 100] on button "8" at bounding box center [196, 100] width 15 height 15
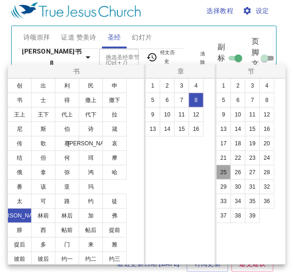
click at [222, 171] on button "25" at bounding box center [223, 172] width 15 height 15
select select "25"
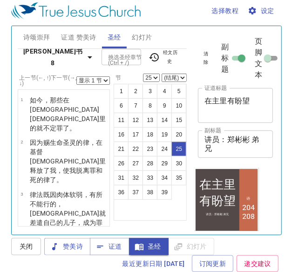
scroll to position [873, 0]
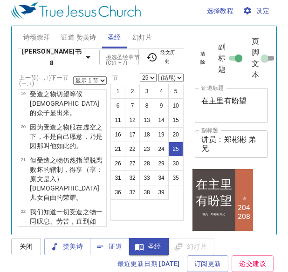
click at [101, 78] on select "显示 1 节 显示 2 节 显示 3 节 显示 4 节 显示 5 节" at bounding box center [90, 80] width 34 height 8
click at [73, 76] on select "显示 1 节 显示 2 节 显示 3 节 显示 4 节 显示 5 节" at bounding box center [90, 80] width 34 height 8
click at [103, 80] on select "显示 1 节 显示 2 节 显示 3 节 显示 4 节 显示 5 节" at bounding box center [90, 80] width 34 height 8
click at [73, 76] on select "显示 1 节 显示 2 节 显示 3 节 显示 4 节 显示 5 节" at bounding box center [90, 80] width 34 height 8
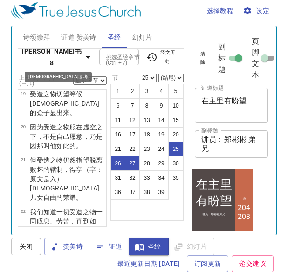
click at [82, 52] on icon "button" at bounding box center [87, 57] width 11 height 11
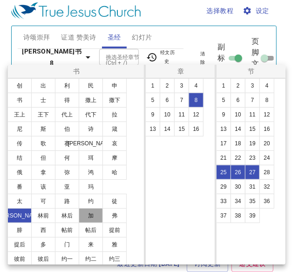
click at [94, 215] on button "加" at bounding box center [91, 215] width 24 height 15
select select "1"
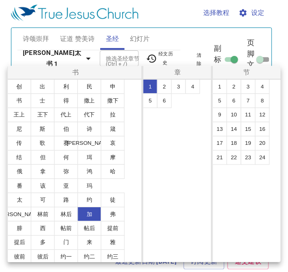
scroll to position [0, 0]
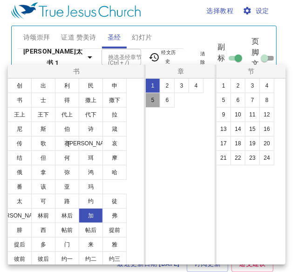
click at [154, 101] on button "5" at bounding box center [152, 100] width 15 height 15
click at [269, 129] on button "16" at bounding box center [266, 129] width 15 height 15
select select "16"
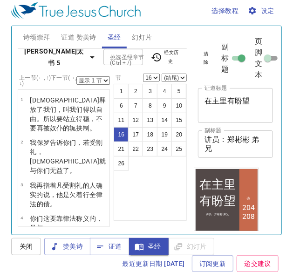
scroll to position [477, 0]
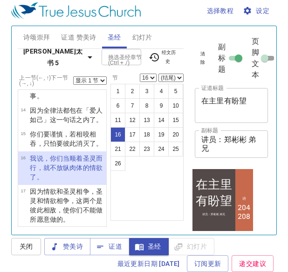
click at [102, 77] on select "显示 1 节 显示 2 节 显示 3 节 显示 4 节 显示 5 节" at bounding box center [90, 80] width 34 height 8
click at [73, 76] on select "显示 1 节 显示 2 节 显示 3 节 显示 4 节 显示 5 节" at bounding box center [90, 80] width 34 height 8
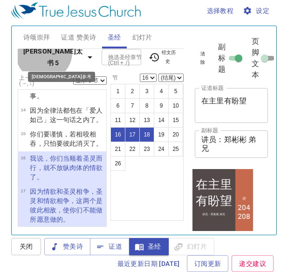
click at [43, 58] on b "加拉太书 5" at bounding box center [52, 57] width 63 height 23
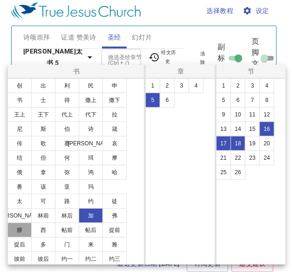
click at [28, 229] on button "腓" at bounding box center [19, 230] width 24 height 15
select select "1"
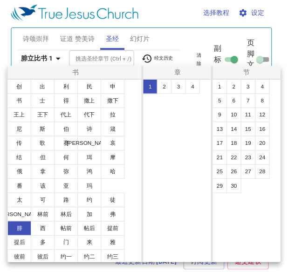
scroll to position [0, 0]
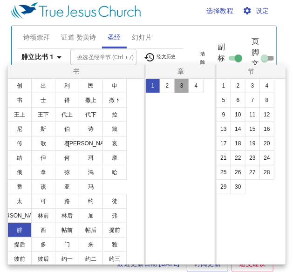
click at [178, 87] on button "3" at bounding box center [181, 85] width 15 height 15
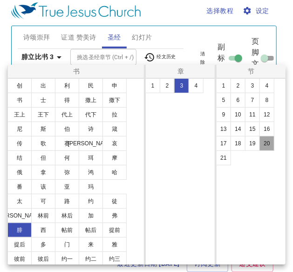
click at [271, 142] on button "20" at bounding box center [266, 143] width 15 height 15
select select "20"
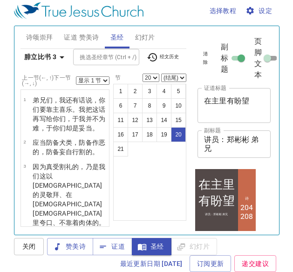
scroll to position [768, 0]
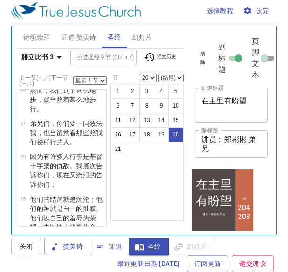
click at [100, 78] on select "显示 1 节 显示 2 节 显示 3 节 显示 4 节 显示 5 节" at bounding box center [90, 80] width 34 height 8
click at [73, 76] on select "显示 1 节 显示 2 节 显示 3 节 显示 4 节 显示 5 节" at bounding box center [90, 80] width 34 height 8
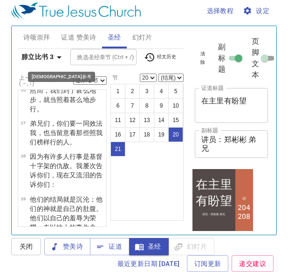
click at [52, 54] on b "腓立比书 3" at bounding box center [37, 57] width 32 height 12
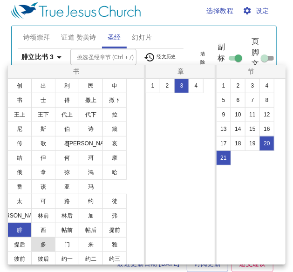
click at [42, 246] on button "多" at bounding box center [43, 244] width 24 height 15
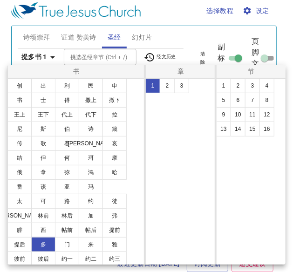
select select "1"
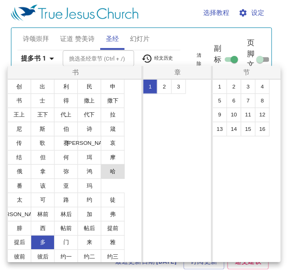
scroll to position [0, 0]
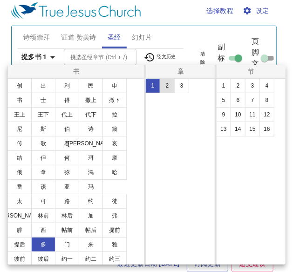
click at [164, 82] on button "2" at bounding box center [167, 85] width 15 height 15
click at [225, 128] on button "13" at bounding box center [223, 129] width 15 height 15
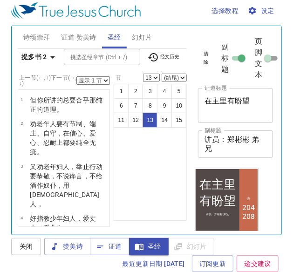
scroll to position [354, 0]
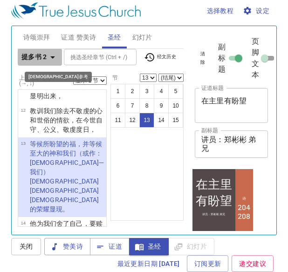
click at [45, 60] on b "提多书 2" at bounding box center [34, 57] width 26 height 12
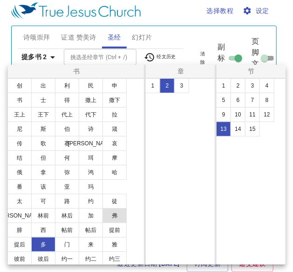
click at [117, 218] on button "弗" at bounding box center [114, 215] width 24 height 15
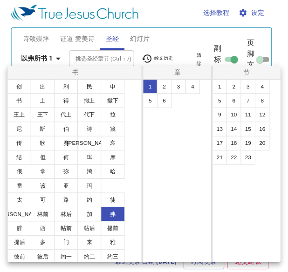
scroll to position [0, 0]
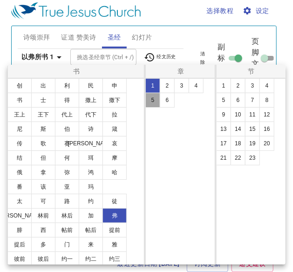
click at [151, 103] on button "5" at bounding box center [152, 100] width 15 height 15
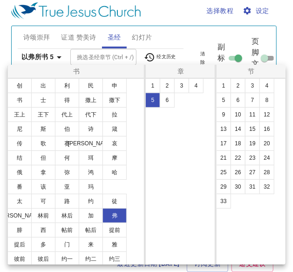
click at [199, 93] on button "4" at bounding box center [196, 85] width 15 height 15
click at [222, 158] on button "21" at bounding box center [223, 157] width 15 height 15
select select "21"
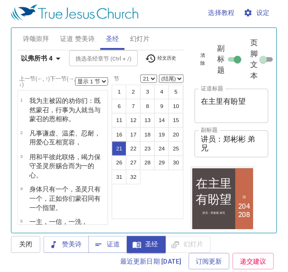
scroll to position [633, 0]
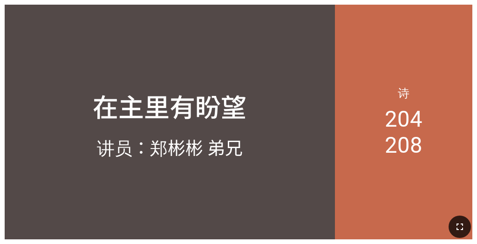
click at [248, 198] on icon "button" at bounding box center [459, 226] width 11 height 11
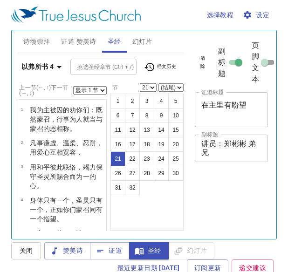
select select "21"
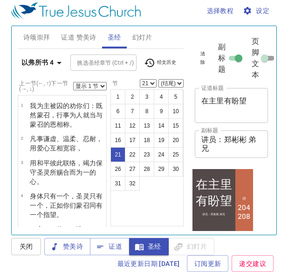
scroll to position [633, 0]
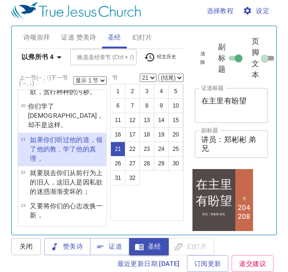
click at [98, 79] on select "显示 1 节 显示 2 节 显示 3 节 显示 4 节 显示 5 节" at bounding box center [90, 80] width 34 height 8
click at [73, 76] on select "显示 1 节 显示 2 节 显示 3 节 显示 4 节 显示 5 节" at bounding box center [90, 80] width 34 height 8
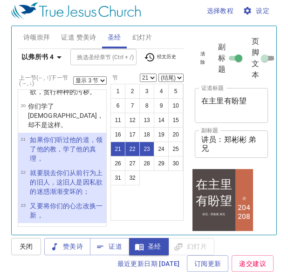
click at [101, 79] on select "显示 1 节 显示 2 节 显示 3 节 显示 4 节 显示 5 节" at bounding box center [90, 80] width 34 height 8
select select "4"
click at [73, 76] on select "显示 1 节 显示 2 节 显示 3 节 显示 4 节 显示 5 节" at bounding box center [90, 80] width 34 height 8
click at [178, 12] on div "选择教程 设定" at bounding box center [142, 11] width 262 height 30
click at [74, 40] on span "证道 赞美诗" at bounding box center [78, 38] width 35 height 12
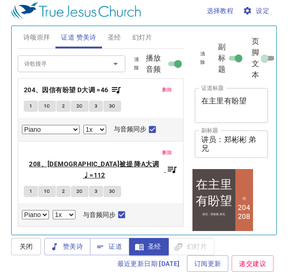
click at [57, 158] on b "208、[DEMOGRAPHIC_DATA]被提 降A大调 ♩=112" at bounding box center [94, 169] width 141 height 23
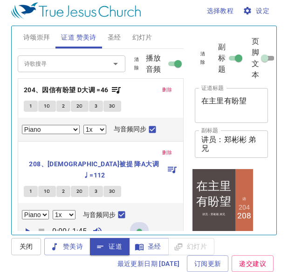
drag, startPoint x: 143, startPoint y: 215, endPoint x: 150, endPoint y: 216, distance: 6.5
click at [150, 224] on div "0:00 / 1:45" at bounding box center [100, 231] width 157 height 14
drag, startPoint x: 27, startPoint y: 210, endPoint x: 34, endPoint y: 209, distance: 6.8
click at [27, 228] on icon "button" at bounding box center [28, 231] width 5 height 7
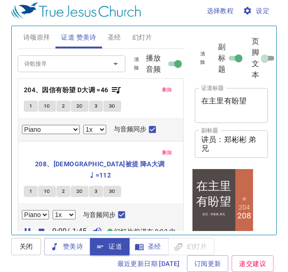
click at [71, 210] on select "0.6x 0.7x 0.8x 0.9x 1x 1.1x 1.2x 1.3x 1.4x 1.5x 1.7x 2x" at bounding box center [64, 214] width 23 height 9
select select "0.8"
click at [53, 210] on select "0.6x 0.7x 0.8x 0.9x 1x 1.1x 1.2x 1.3x 1.4x 1.5x 1.7x 2x" at bounding box center [64, 214] width 23 height 9
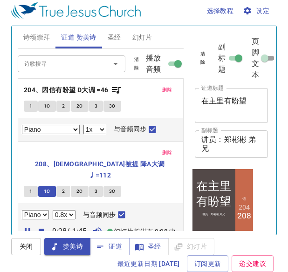
click at [73, 210] on select "0.6x 0.7x 0.8x 0.9x 1x 1.1x 1.2x 1.3x 1.4x 1.5x 1.7x 2x" at bounding box center [64, 214] width 23 height 9
click at [154, 178] on div "删除 208、[DEMOGRAPHIC_DATA]被提 降A大调 ♩=112 1 1C 2 2C 3 3C Piano 0.6x 0.7x 0.8x 0.9x…" at bounding box center [100, 204] width 165 height 125
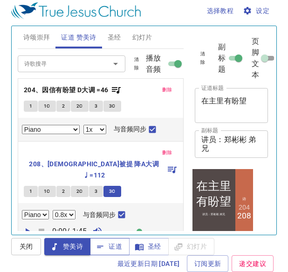
click at [111, 246] on span "证道" at bounding box center [109, 247] width 25 height 12
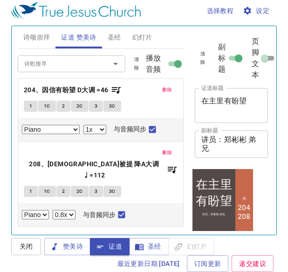
click at [157, 217] on div "诗歌搜寻 诗歌搜寻 清除 播放音频 删除 204、因信有盼望 D大调 =46 1 1C 2 2C 3 3C Piano Piano (3 verses) 0.…" at bounding box center [101, 138] width 166 height 178
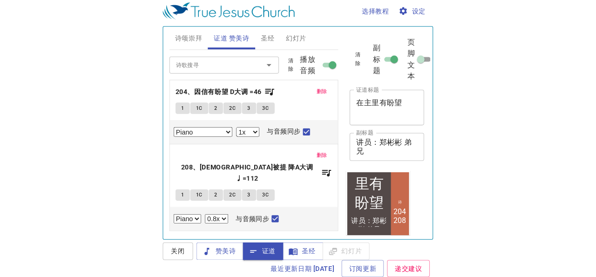
scroll to position [0, 0]
